Goal: Transaction & Acquisition: Purchase product/service

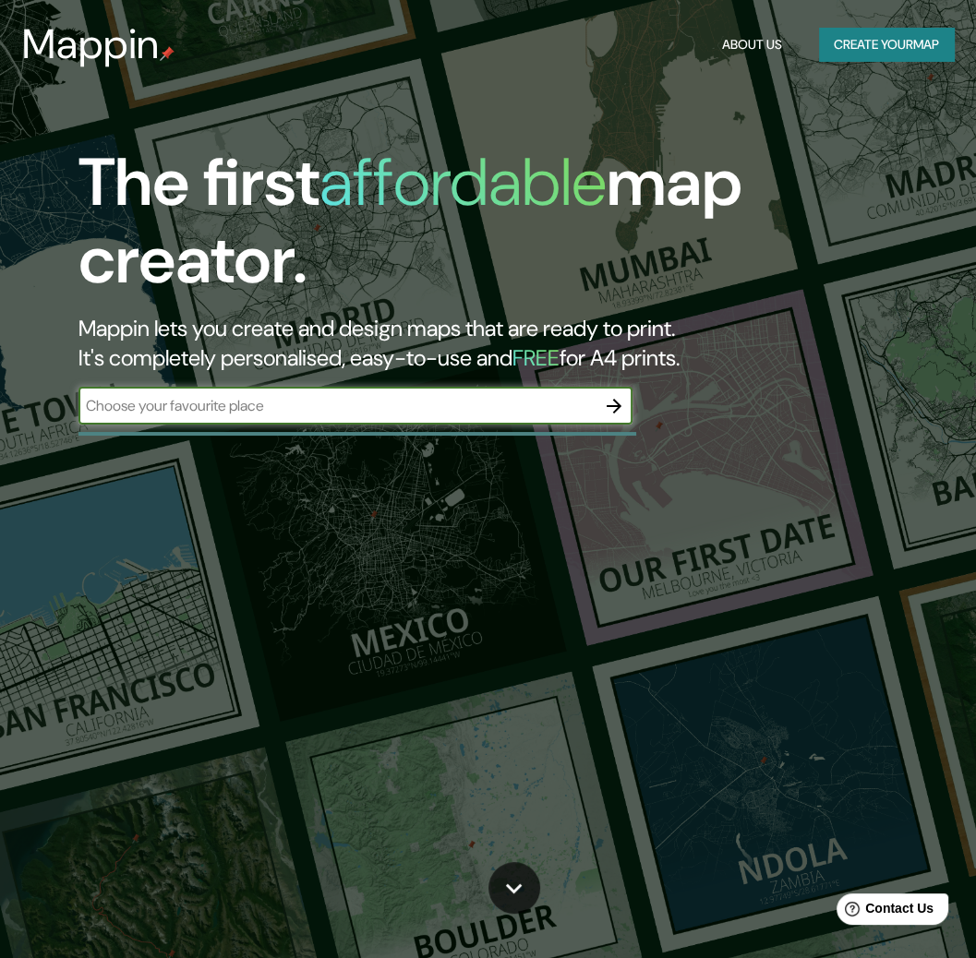
click at [358, 405] on input "text" at bounding box center [336, 405] width 517 height 21
type input "cusco"
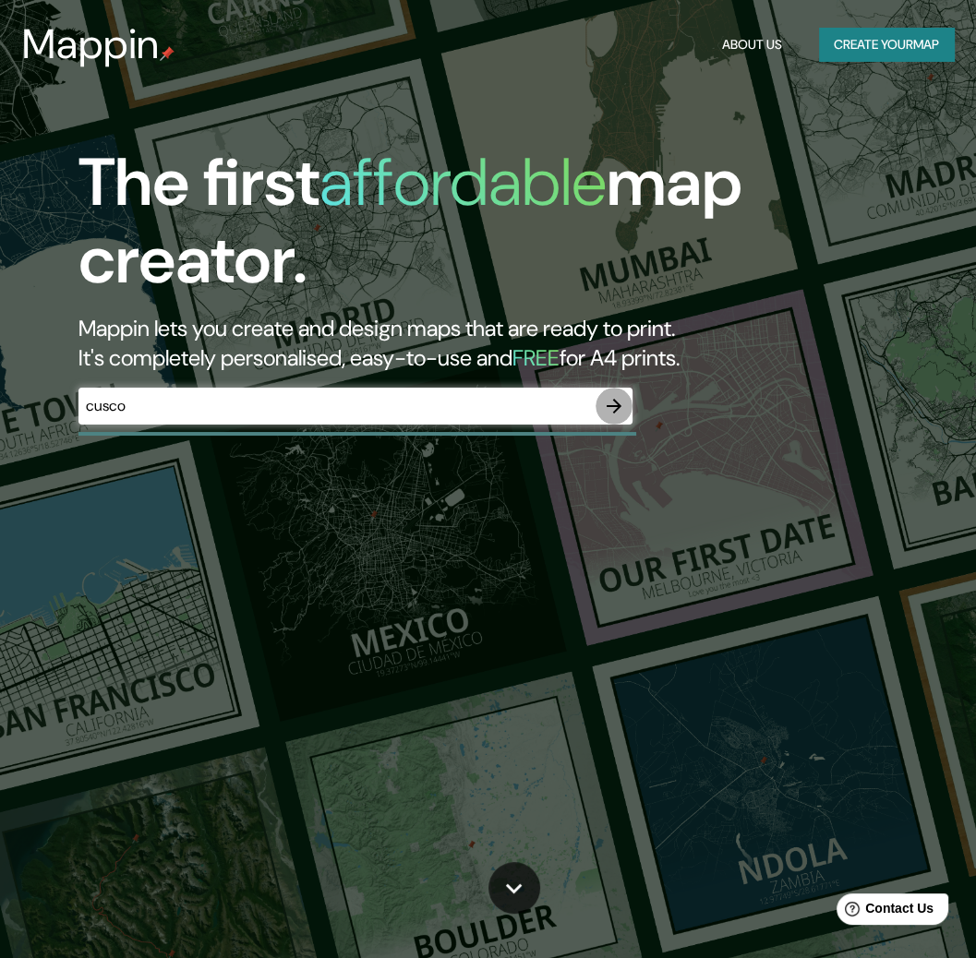
click at [618, 393] on button "button" at bounding box center [613, 406] width 37 height 37
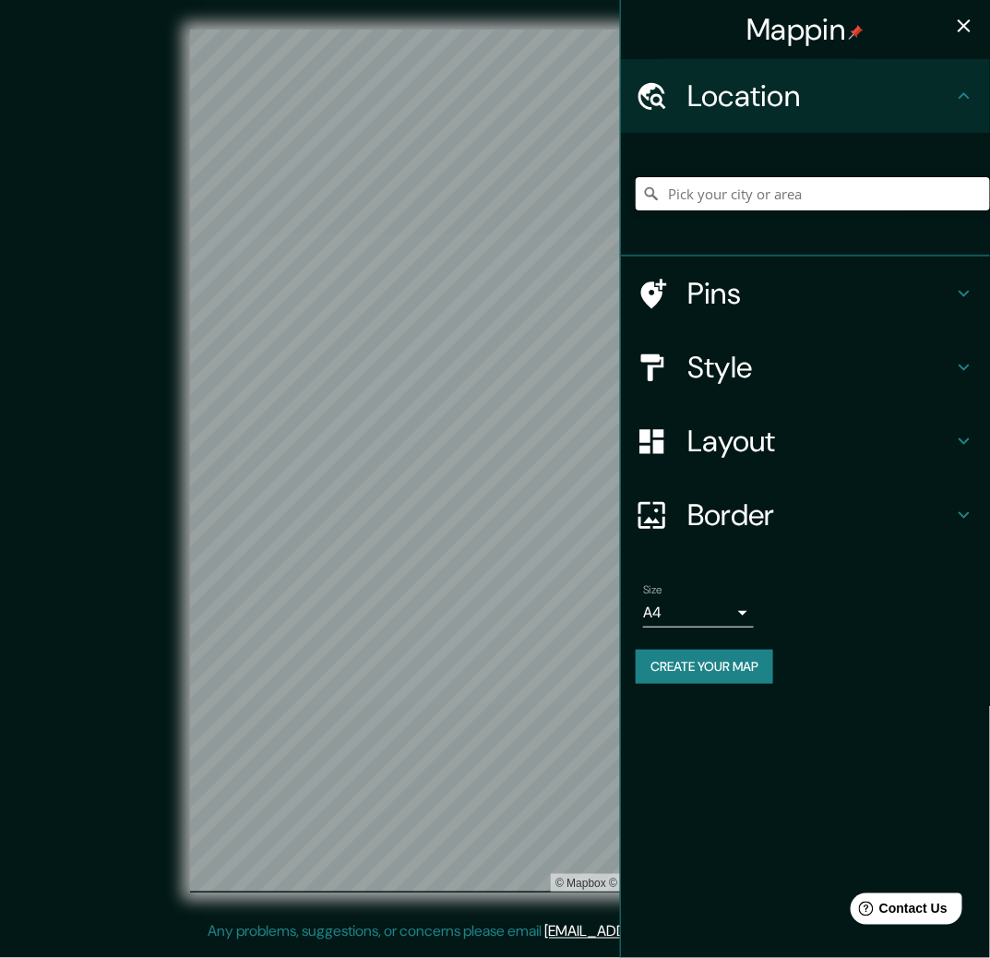
click at [718, 185] on input "Pick your city or area" at bounding box center [813, 193] width 354 height 33
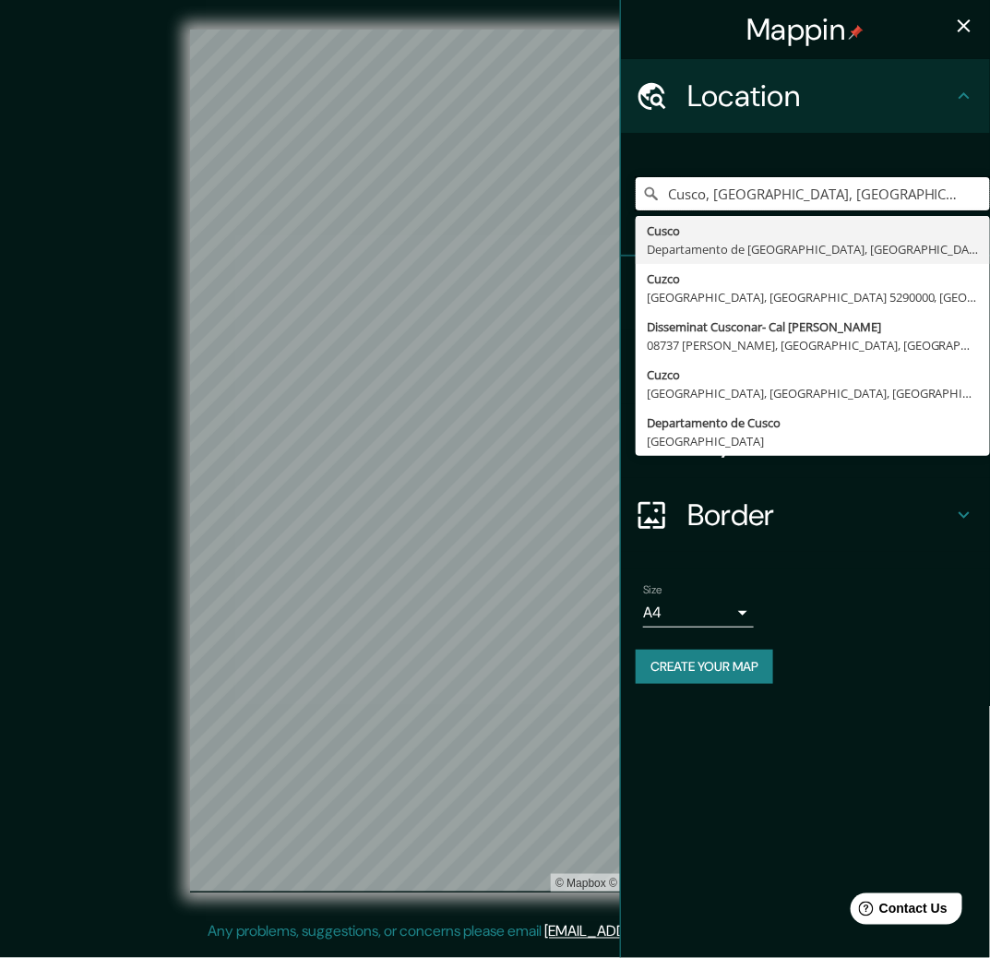
type input "Cusco, [GEOGRAPHIC_DATA], [GEOGRAPHIC_DATA]"
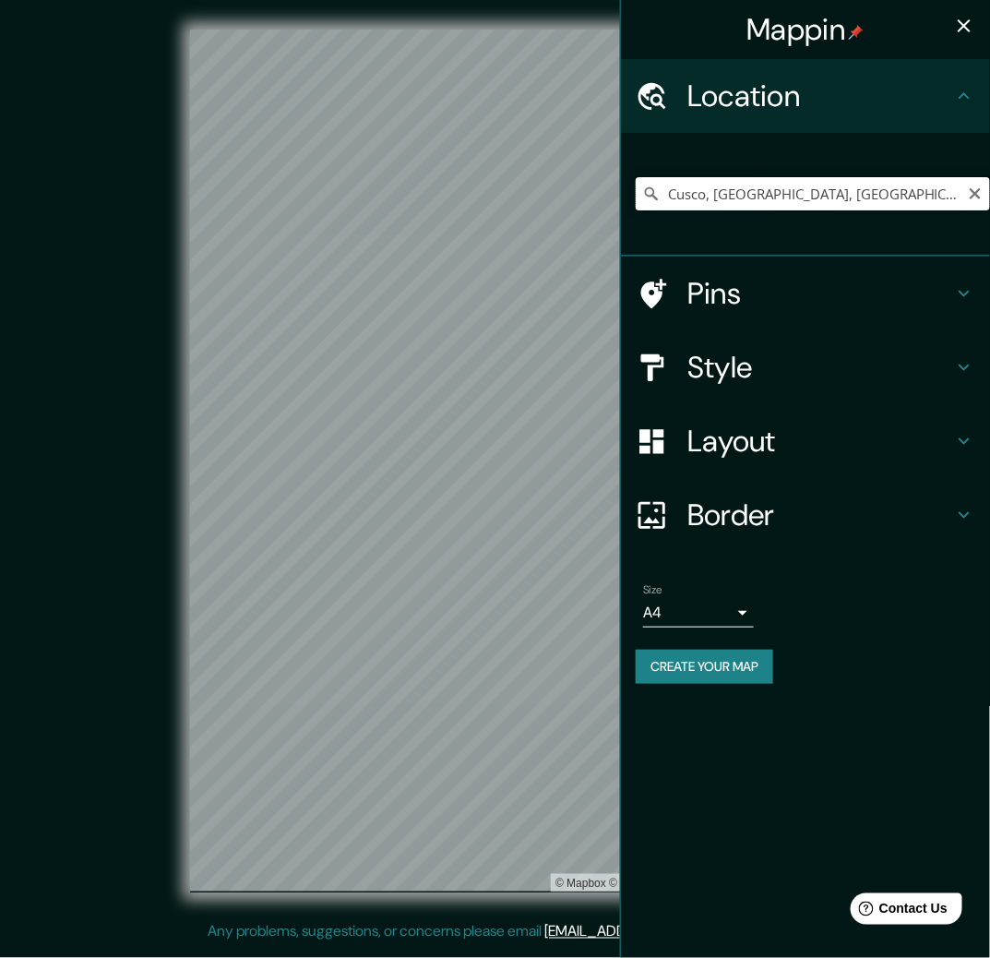
click at [732, 198] on input "Cusco, [GEOGRAPHIC_DATA], [GEOGRAPHIC_DATA]" at bounding box center [813, 193] width 354 height 33
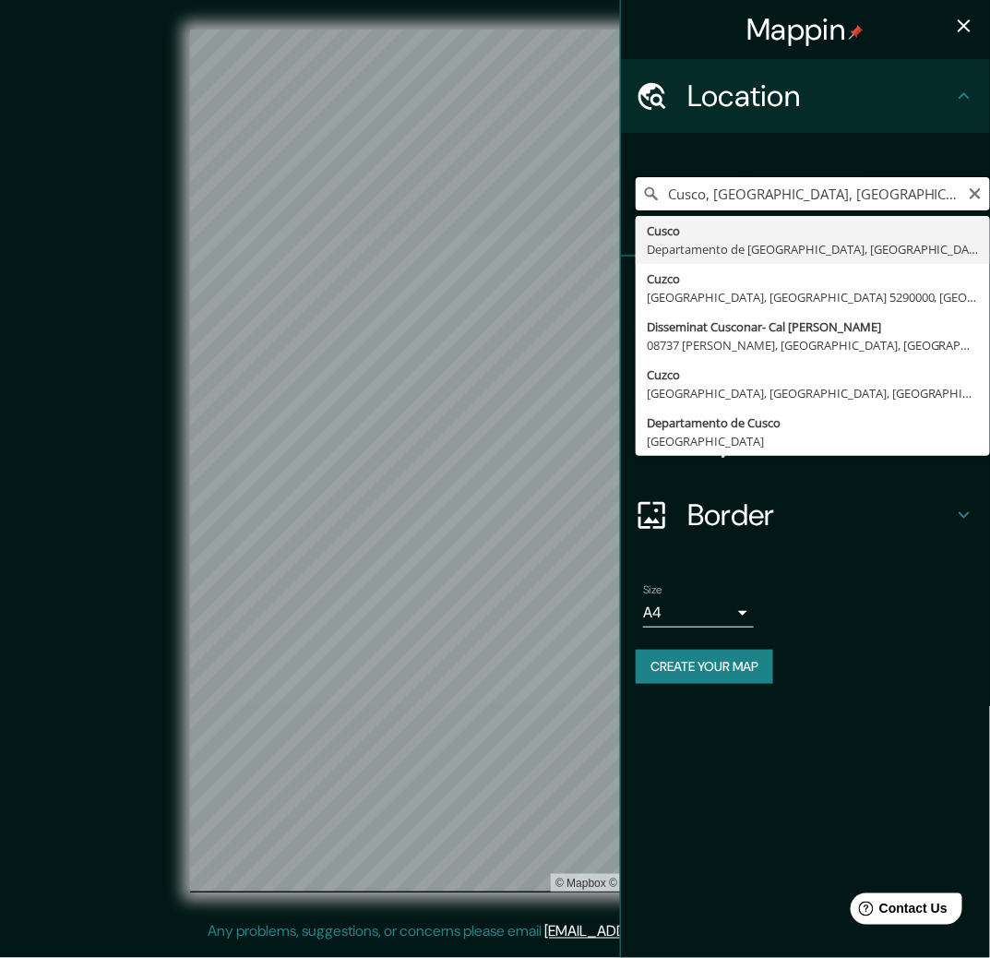
click at [469, 202] on div "Mappin Location [GEOGRAPHIC_DATA], [GEOGRAPHIC_DATA], [GEOGRAPHIC_DATA] [GEOGRA…" at bounding box center [495, 475] width 990 height 951
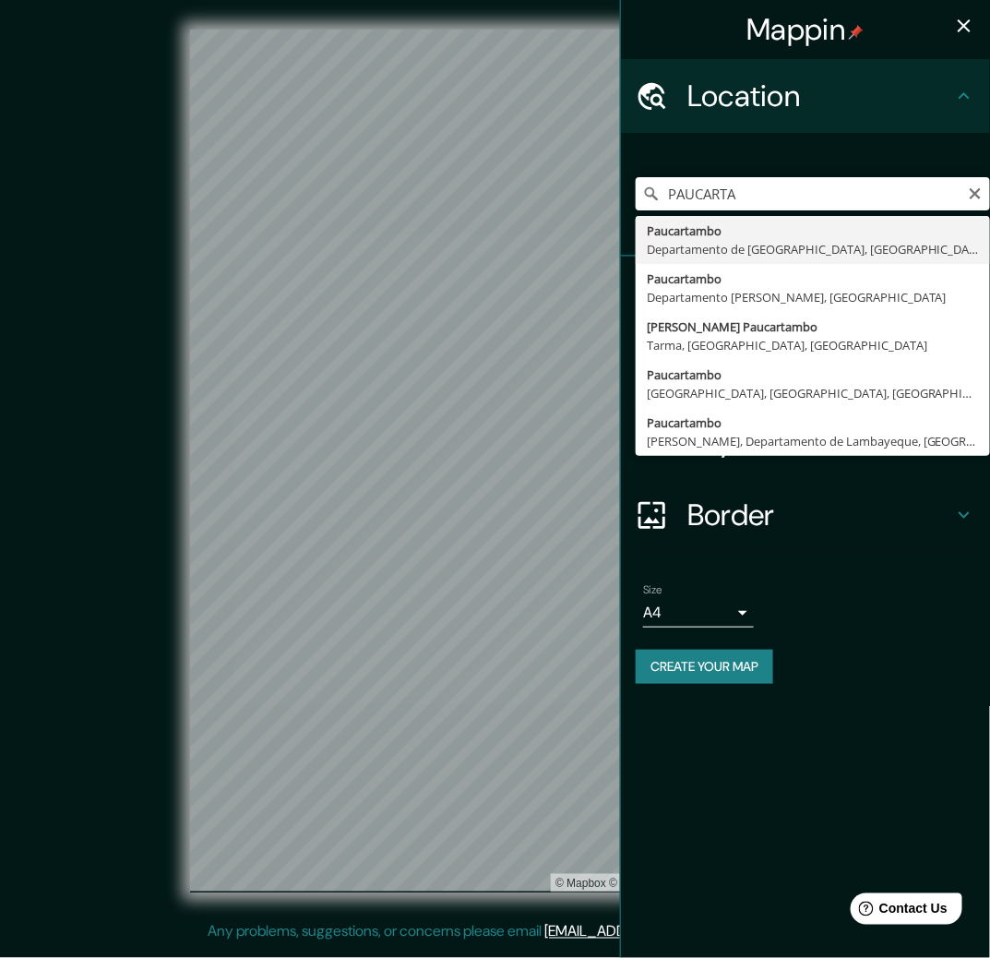
type input "Paucartambo, [GEOGRAPHIC_DATA], [GEOGRAPHIC_DATA]"
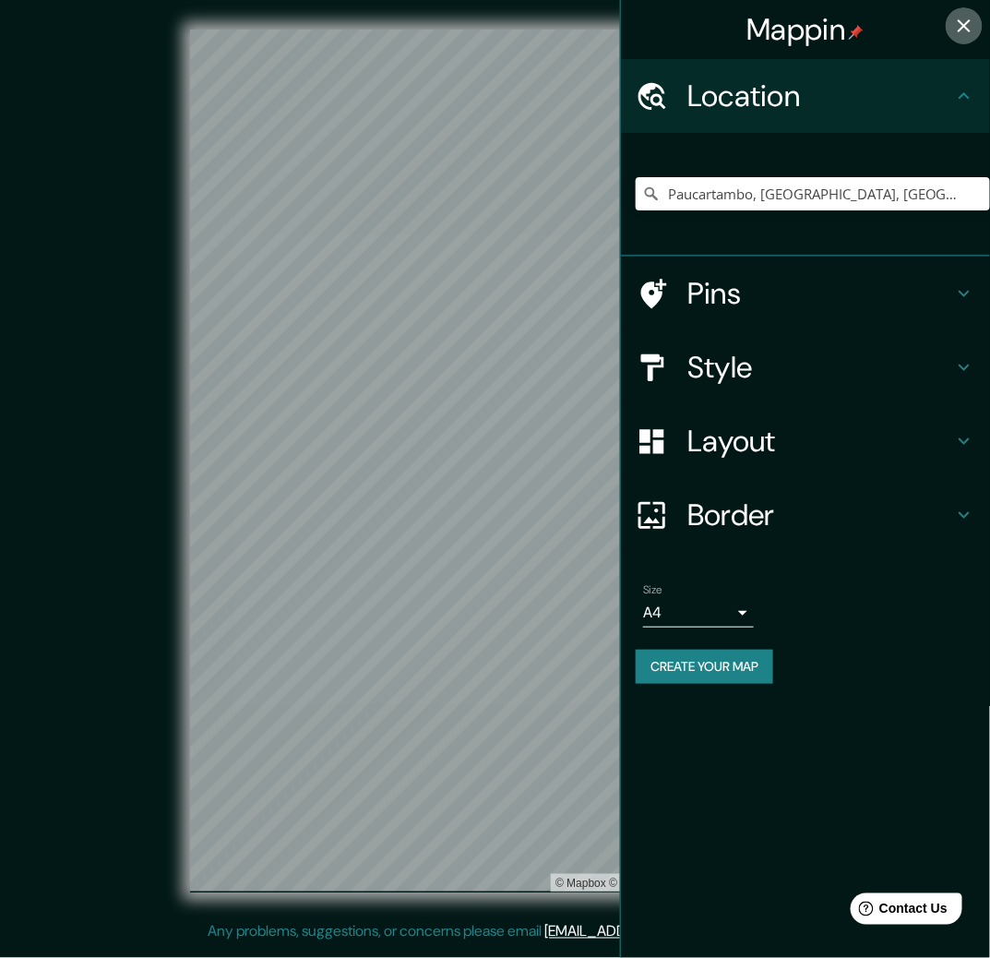
click at [963, 32] on icon "button" at bounding box center [965, 26] width 22 height 22
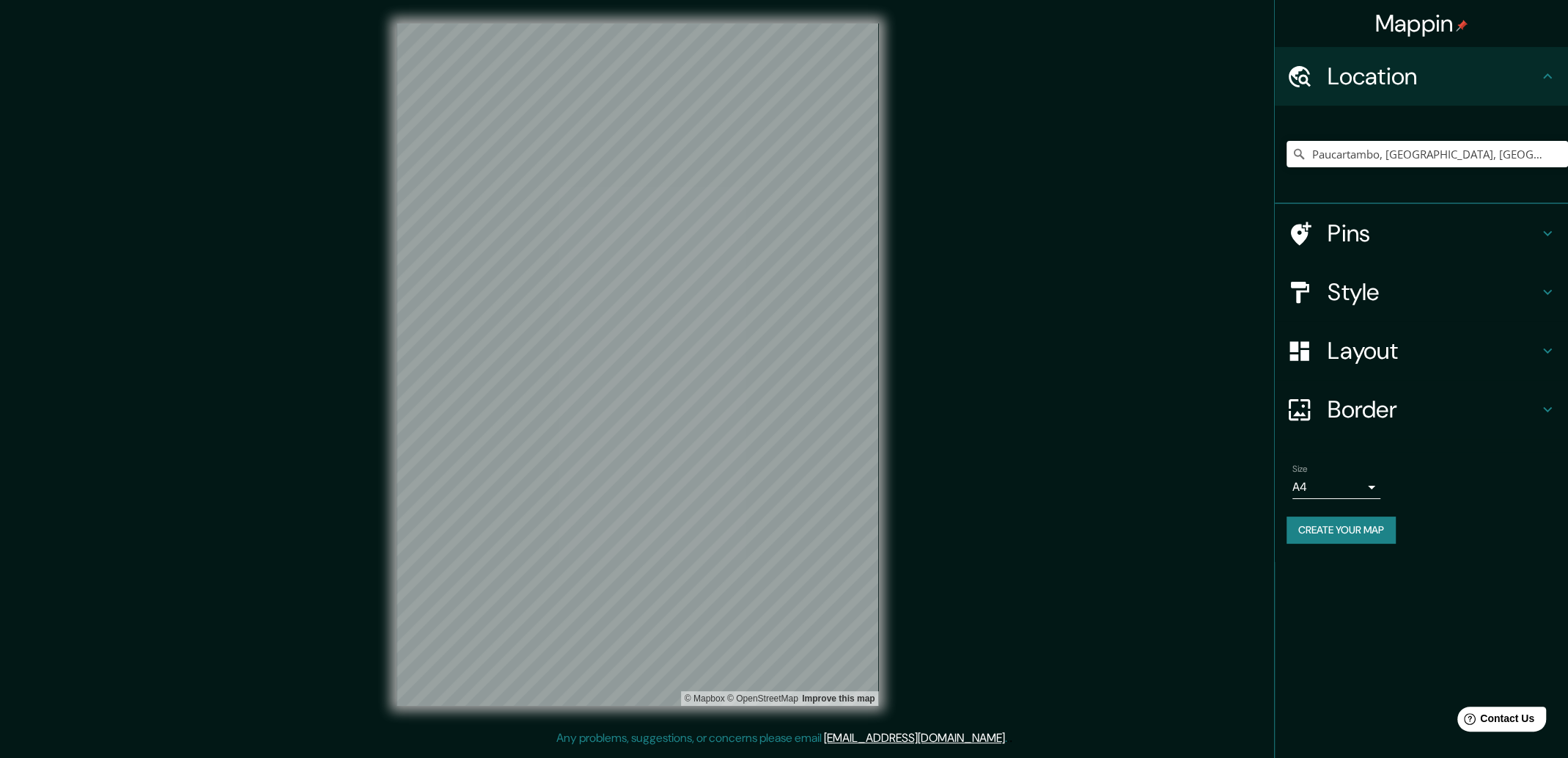
click at [774, 300] on h4 "Style" at bounding box center [1434, 292] width 211 height 29
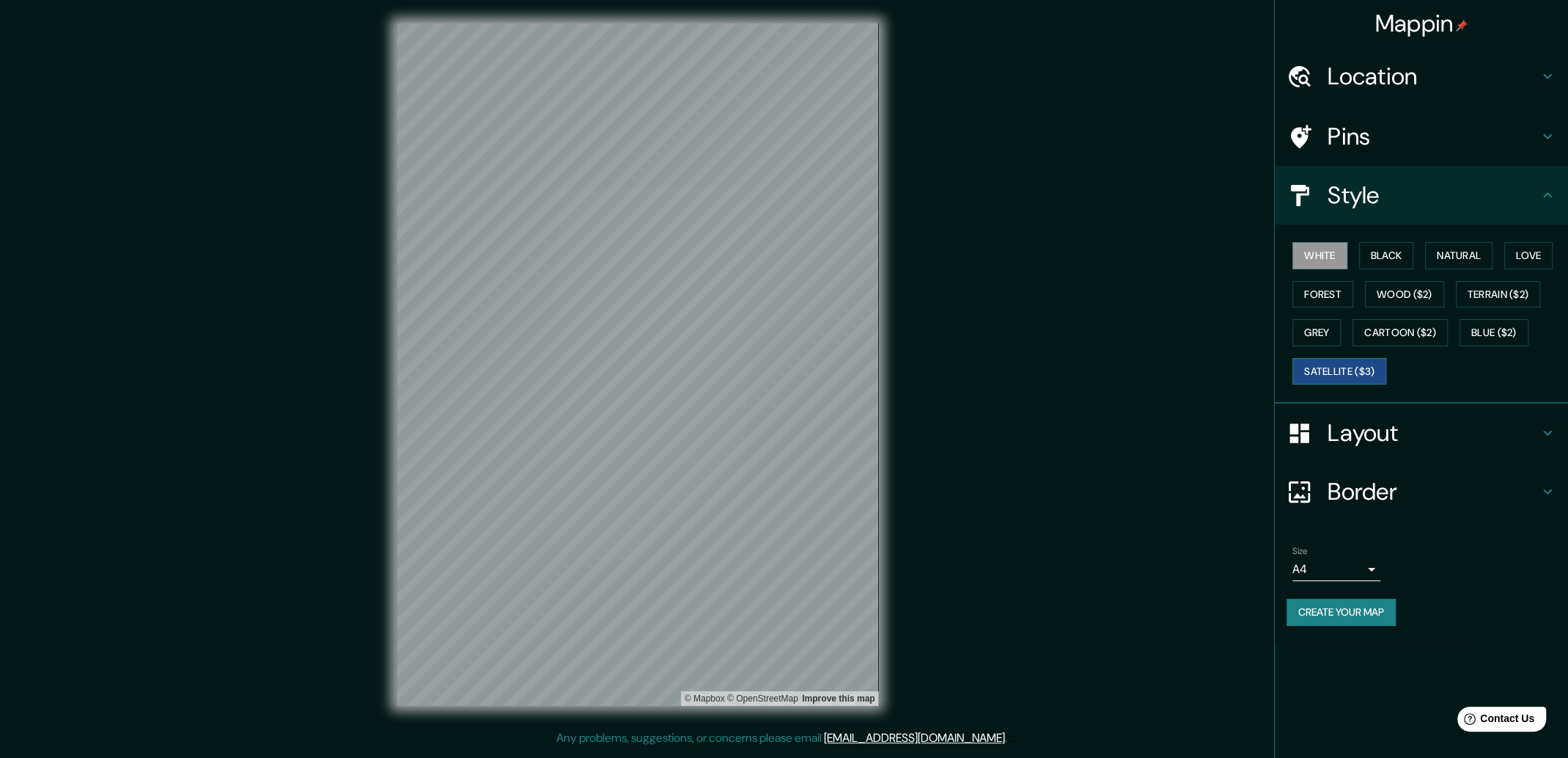
click at [774, 367] on button "Satellite ($3)" at bounding box center [1339, 371] width 94 height 27
click at [774, 263] on button "White" at bounding box center [1319, 256] width 55 height 27
click at [774, 255] on button "Black" at bounding box center [1386, 256] width 55 height 27
click at [774, 255] on button "Natural" at bounding box center [1458, 256] width 68 height 27
click at [774, 257] on button "Love" at bounding box center [1528, 256] width 48 height 27
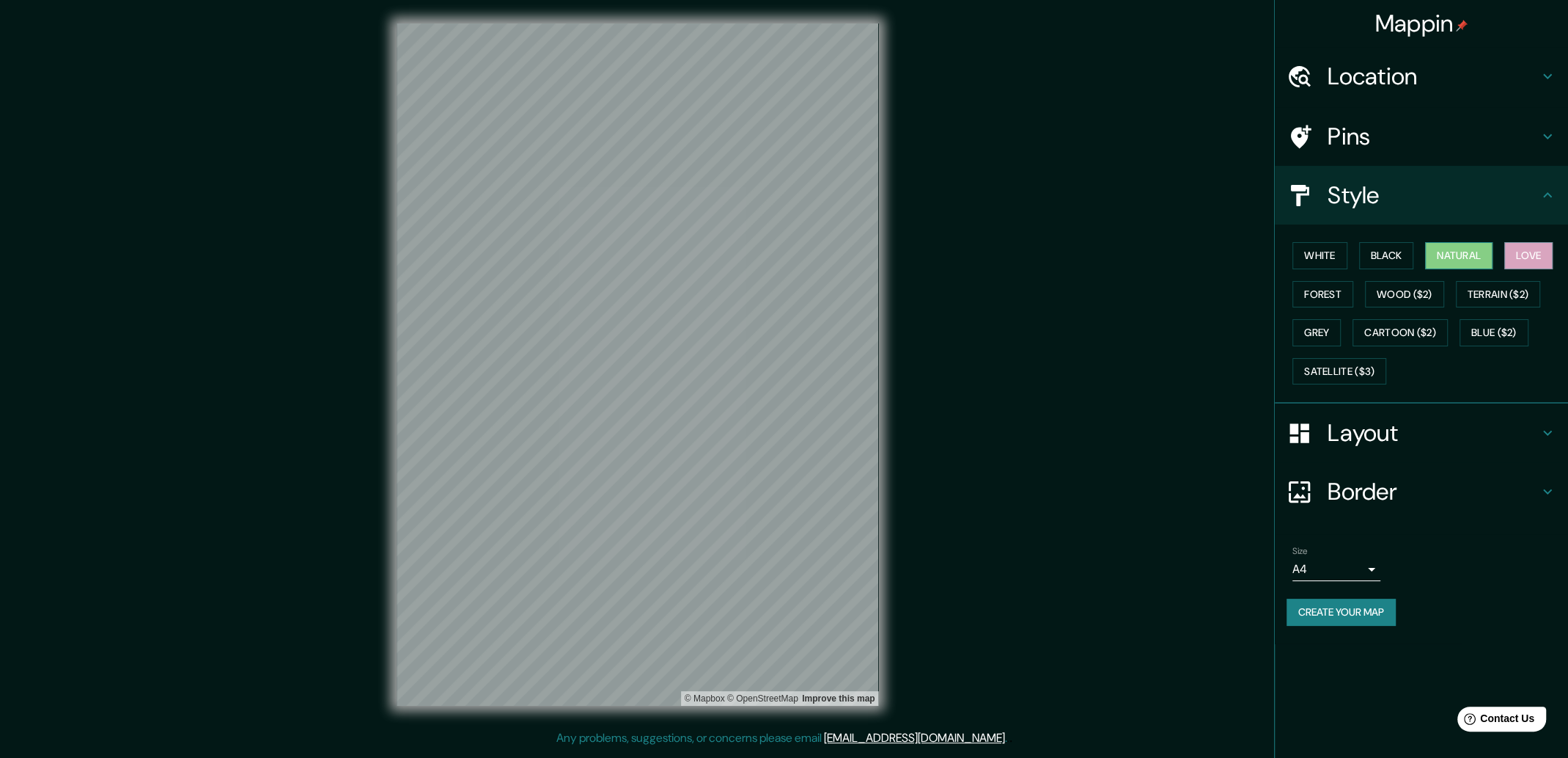
click at [774, 261] on button "Natural" at bounding box center [1458, 256] width 68 height 27
